Goal: Information Seeking & Learning: Find specific page/section

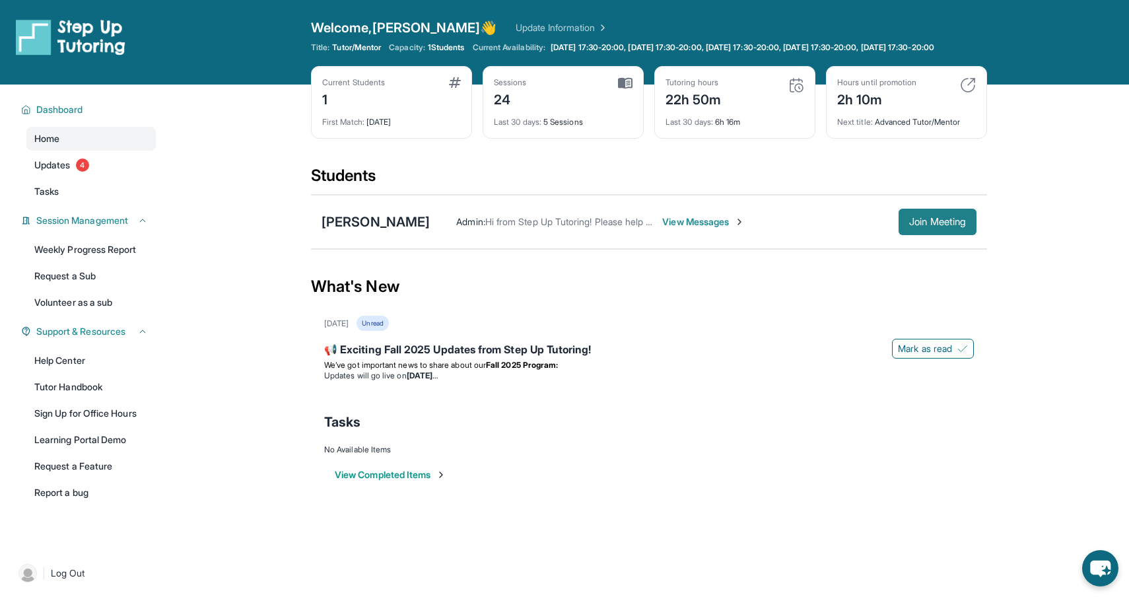
click at [909, 235] on button "Join Meeting" at bounding box center [938, 222] width 78 height 26
click at [938, 226] on span "Join Meeting" at bounding box center [937, 222] width 57 height 8
click at [920, 226] on span "Join Meeting" at bounding box center [937, 222] width 57 height 8
click at [964, 127] on div "Next title : Advanced Tutor/Mentor" at bounding box center [906, 118] width 139 height 18
click at [516, 30] on link "Update Information" at bounding box center [562, 27] width 92 height 13
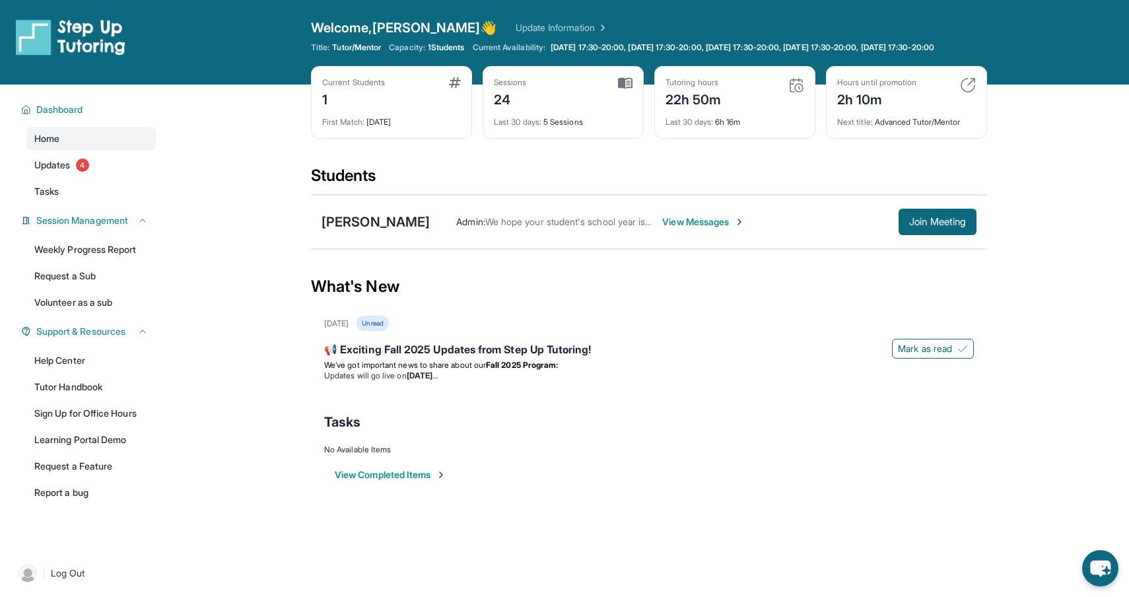
click at [929, 247] on div "[PERSON_NAME] Admin : We hope your student's school year is off to a great star…" at bounding box center [649, 222] width 676 height 54
click at [378, 231] on div "[PERSON_NAME]" at bounding box center [376, 222] width 108 height 18
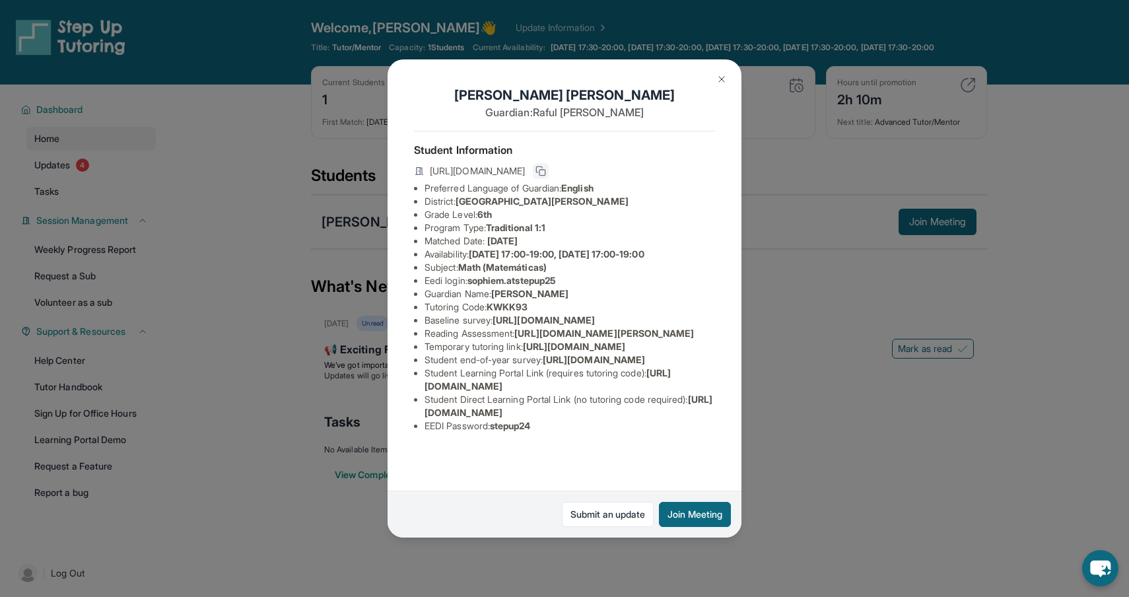
click at [546, 170] on rect at bounding box center [543, 173] width 6 height 6
click at [572, 392] on span "[URL][DOMAIN_NAME]" at bounding box center [548, 379] width 246 height 24
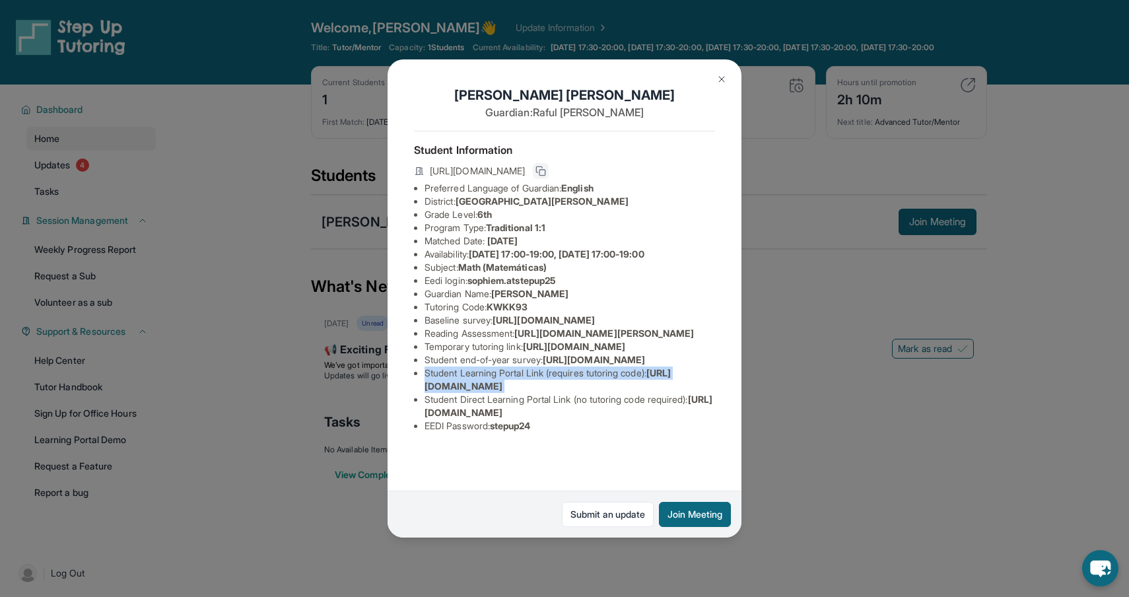
click at [571, 392] on span "[URL][DOMAIN_NAME]" at bounding box center [548, 379] width 246 height 24
drag, startPoint x: 695, startPoint y: 450, endPoint x: 658, endPoint y: 465, distance: 39.7
click at [658, 433] on ul "Preferred Language of Guardian: English District: [GEOGRAPHIC_DATA][PERSON_NAME…" at bounding box center [564, 307] width 301 height 251
click at [658, 433] on li "EEDI Password : stepup24" at bounding box center [570, 425] width 291 height 13
drag, startPoint x: 701, startPoint y: 452, endPoint x: 419, endPoint y: 459, distance: 281.4
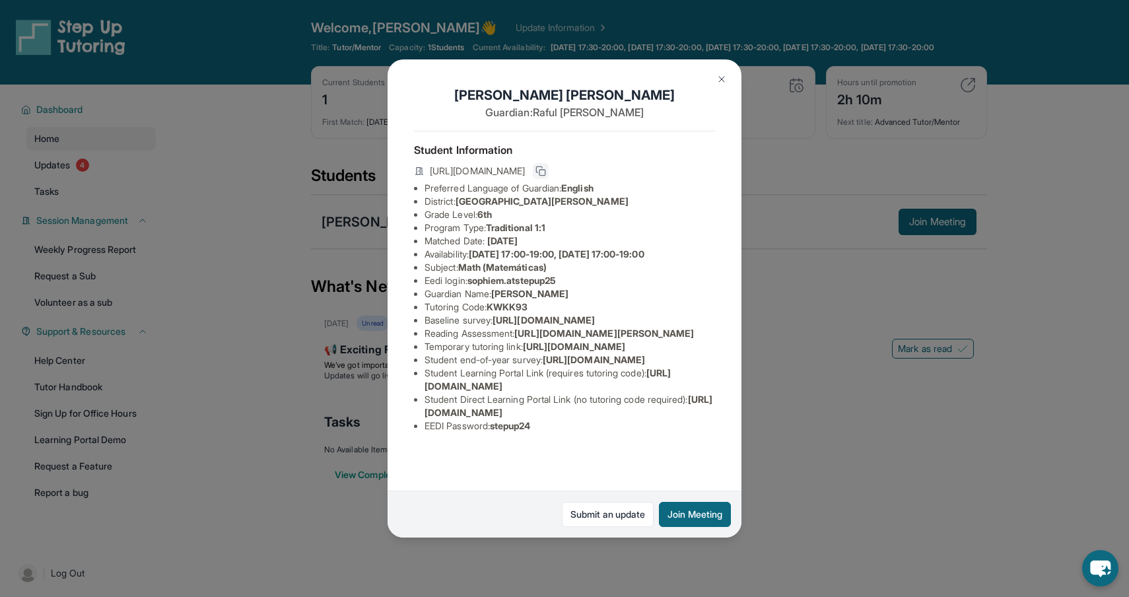
click at [417, 433] on ul "Preferred Language of Guardian: English District: [GEOGRAPHIC_DATA][PERSON_NAME…" at bounding box center [564, 307] width 301 height 251
copy span "[URL][DOMAIN_NAME]"
click at [437, 418] on span "[URL][DOMAIN_NAME]" at bounding box center [569, 406] width 288 height 24
